Goal: Task Accomplishment & Management: Complete application form

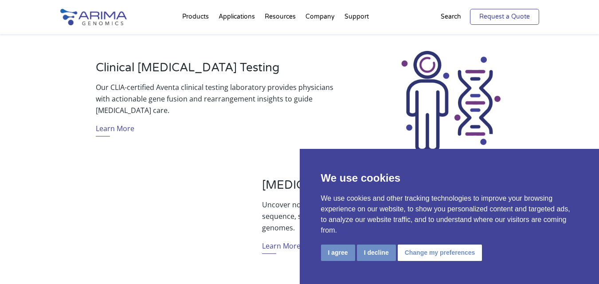
scroll to position [319, 0]
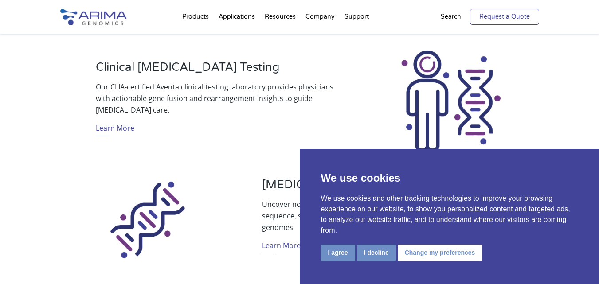
click at [511, 20] on link "Request a Quote" at bounding box center [504, 17] width 69 height 16
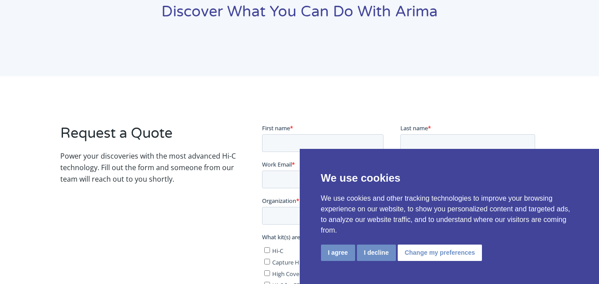
scroll to position [106, 0]
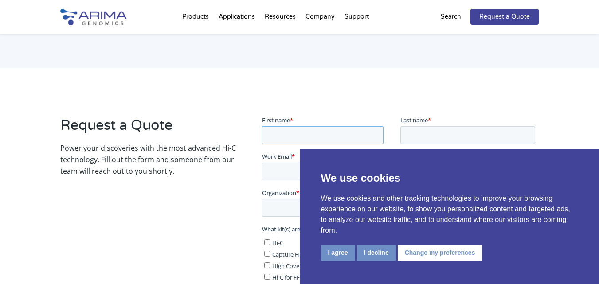
drag, startPoint x: 297, startPoint y: 125, endPoint x: 302, endPoint y: 133, distance: 9.6
click at [297, 126] on input "First name *" at bounding box center [322, 135] width 121 height 18
click at [334, 250] on button "I agree" at bounding box center [338, 253] width 34 height 16
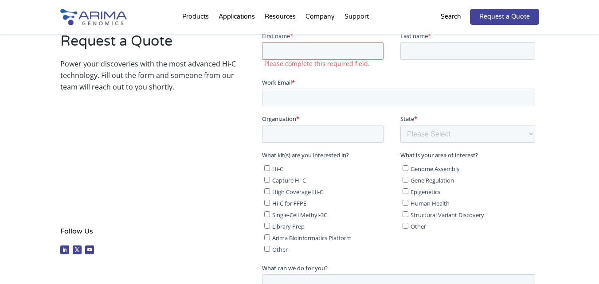
scroll to position [210, 0]
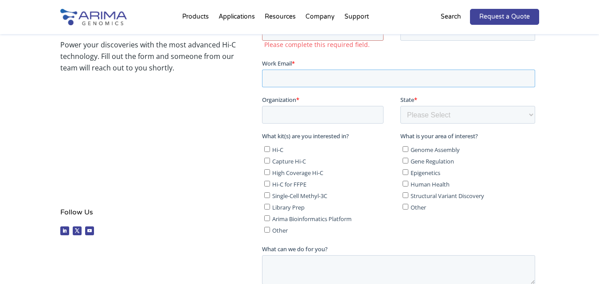
click at [334, 82] on input "Work Email *" at bounding box center [398, 78] width 273 height 18
type input "[PERSON_NAME][EMAIL_ADDRESS][DOMAIN_NAME]"
type input "[PERSON_NAME]"
type input "PaintGreen"
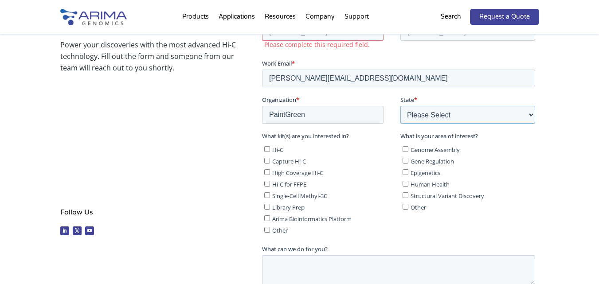
select select "[US_STATE]"
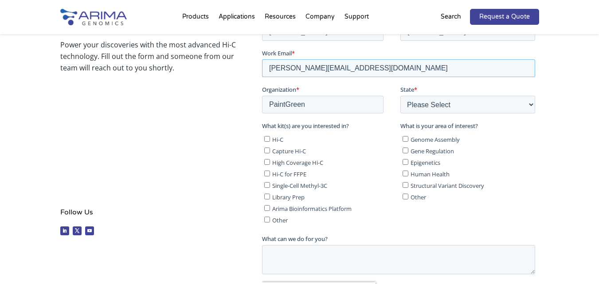
scroll to position [313, 0]
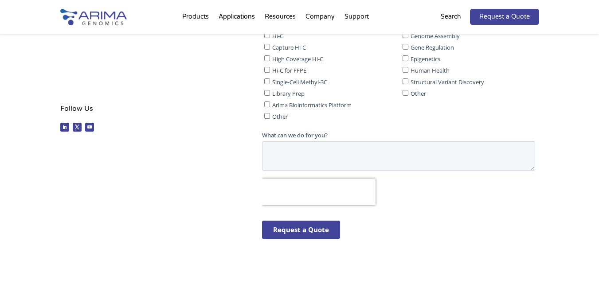
click at [275, 116] on span "Other" at bounding box center [280, 117] width 16 height 8
click at [270, 116] on input "Other" at bounding box center [267, 116] width 6 height 6
checkbox input "true"
click at [326, 157] on textarea "What can we do for you?" at bounding box center [398, 155] width 273 height 29
paste textarea "I own a local painting company and would love to give you a professional interi…"
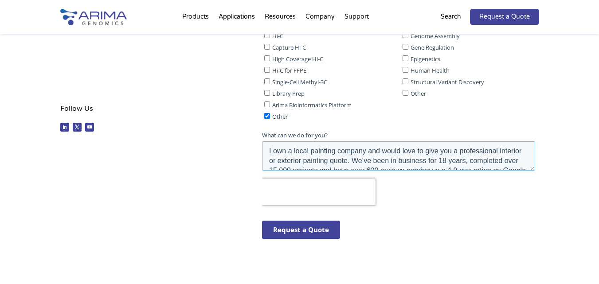
scroll to position [160, 0]
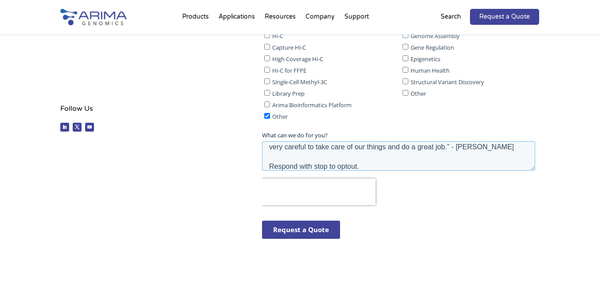
type textarea "I own a local painting company and would love to give you a professional interi…"
click at [415, 94] on span "Other" at bounding box center [418, 94] width 16 height 8
click at [408, 94] on input "Other" at bounding box center [405, 93] width 6 height 6
checkbox input "true"
click at [315, 236] on input "Request a Quote" at bounding box center [301, 230] width 78 height 18
